Goal: Navigation & Orientation: Find specific page/section

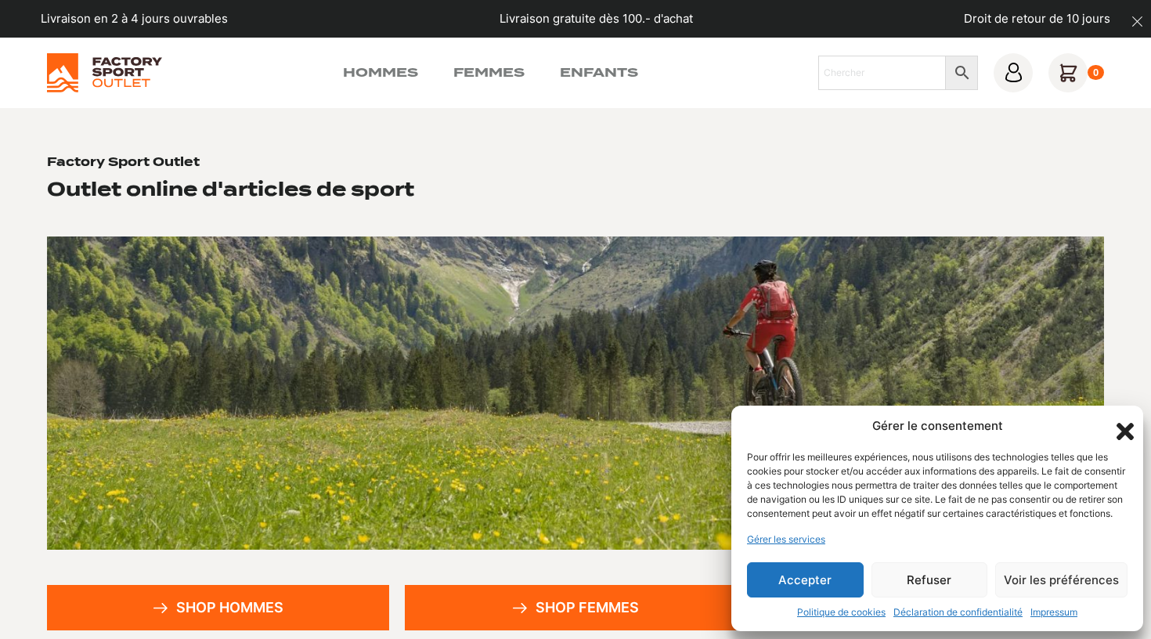
click at [800, 575] on button "Accepter" at bounding box center [805, 579] width 117 height 35
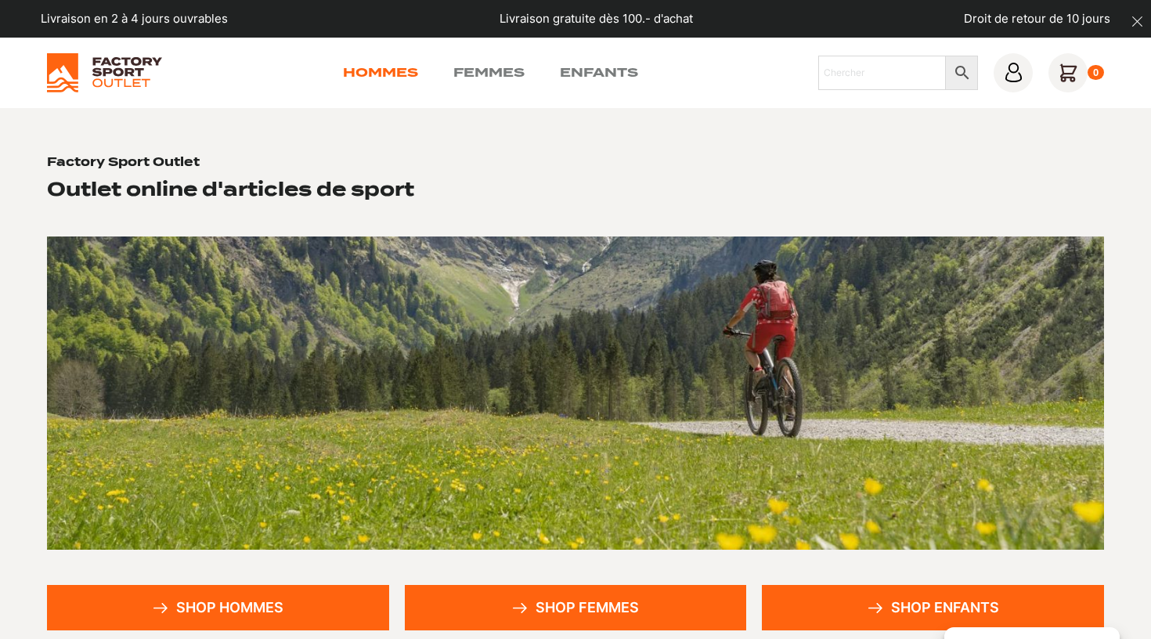
click at [397, 72] on link "Hommes" at bounding box center [380, 72] width 75 height 19
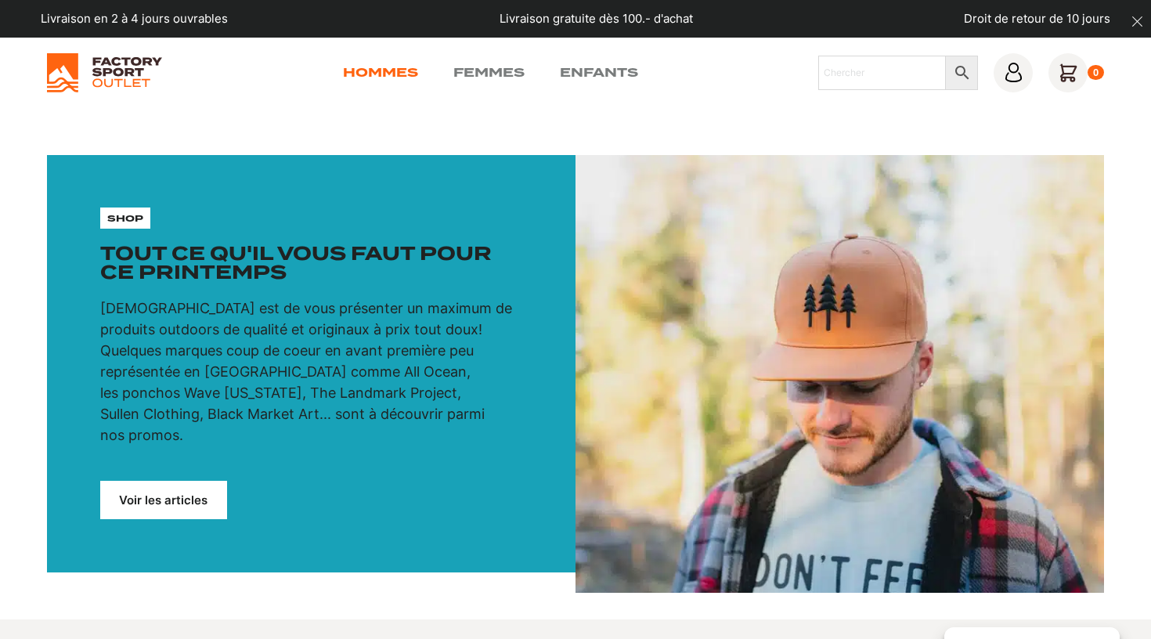
click at [366, 69] on link "Hommes" at bounding box center [380, 72] width 75 height 19
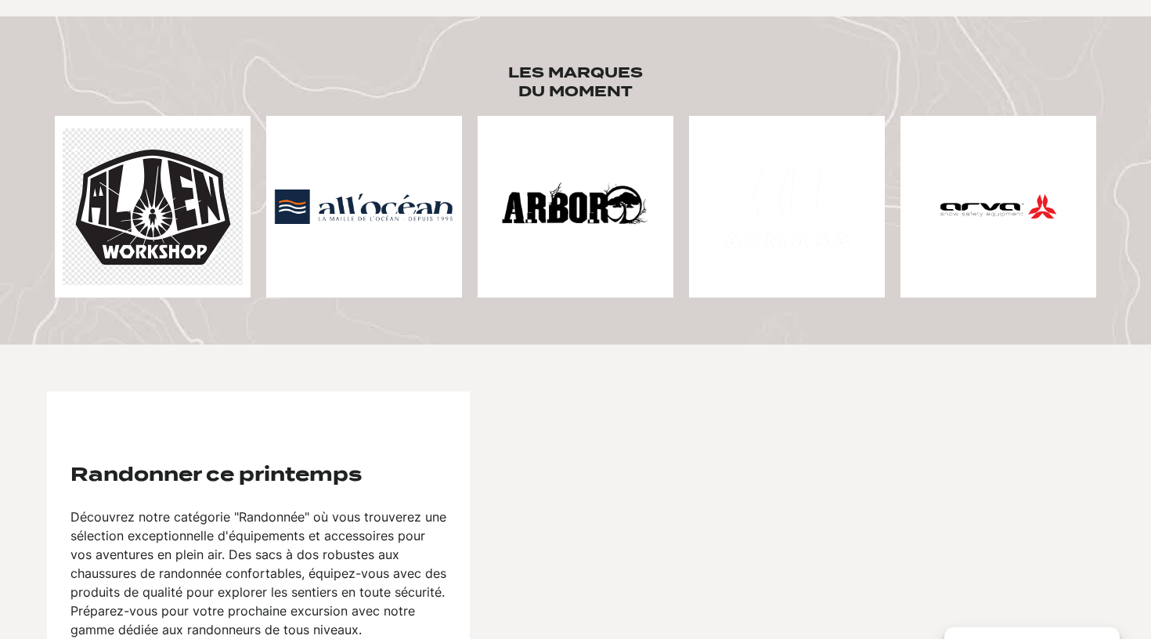
scroll to position [779, 0]
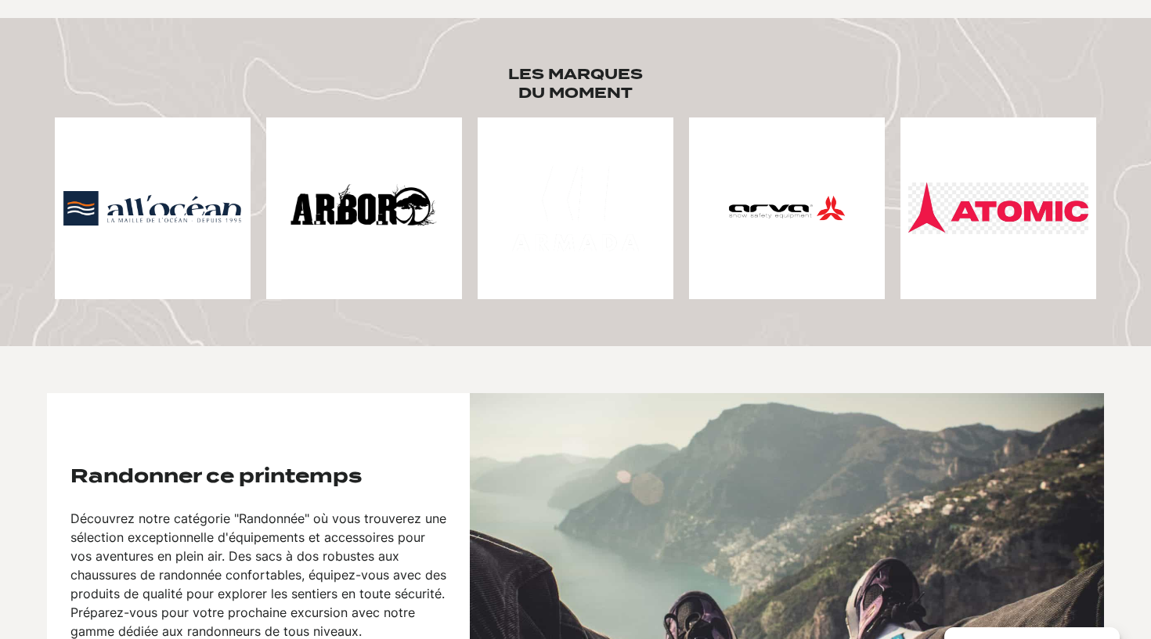
click at [763, 197] on img at bounding box center [787, 208] width 180 height 180
click at [398, 174] on img at bounding box center [364, 208] width 180 height 180
click at [176, 199] on img at bounding box center [153, 208] width 180 height 35
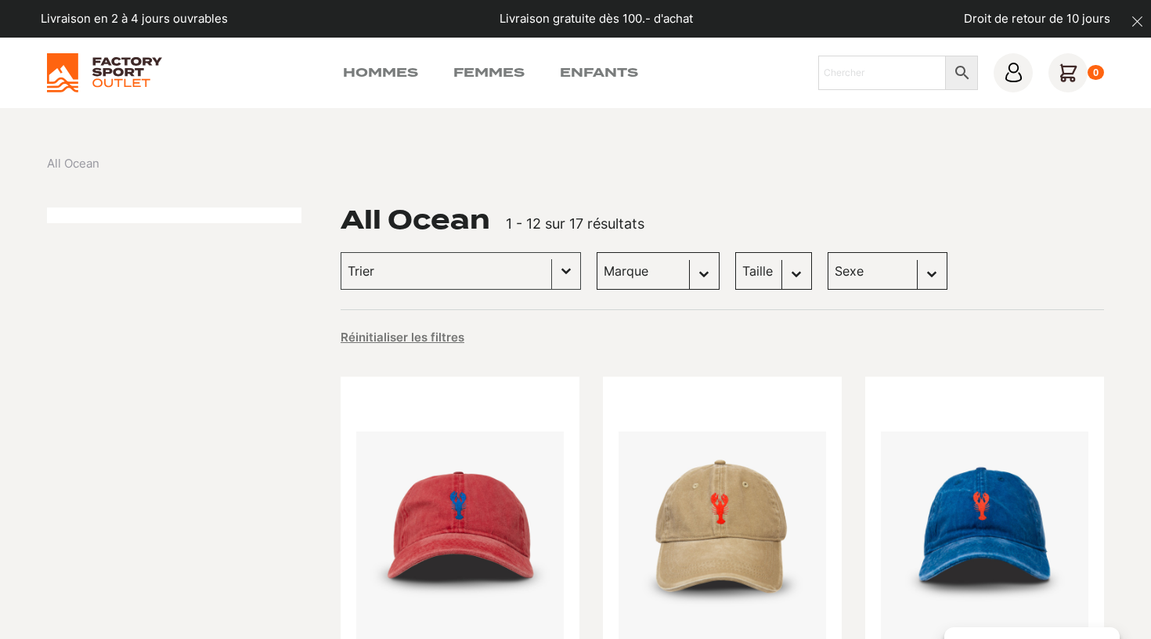
scroll to position [2, 0]
